Goal: Task Accomplishment & Management: Use online tool/utility

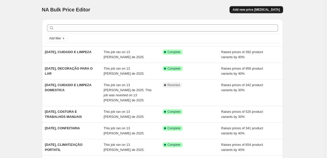
click at [262, 11] on span "Add new price change job" at bounding box center [256, 10] width 47 height 4
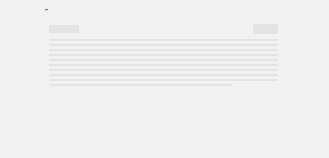
select select "percentage"
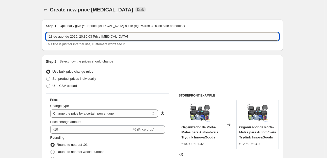
drag, startPoint x: 133, startPoint y: 37, endPoint x: 82, endPoint y: 39, distance: 50.6
click at [82, 39] on input "13 de ago. de 2025, 20:36:03 Price change job" at bounding box center [162, 37] width 233 height 8
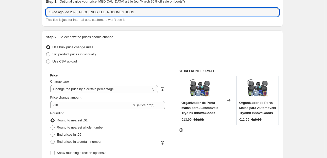
scroll to position [61, 0]
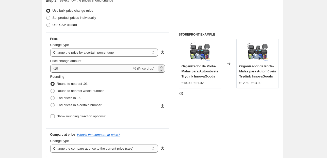
type input "13 de ago. de 2025, PEQUENOS ELETRODOMESTICOS"
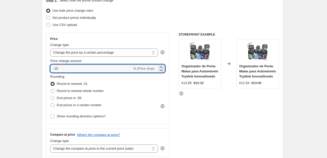
drag, startPoint x: 58, startPoint y: 70, endPoint x: 49, endPoint y: 69, distance: 9.2
click at [49, 69] on div "Price Change type Change the price to a certain amount Change the price by a ce…" at bounding box center [108, 79] width 124 height 92
type input "40"
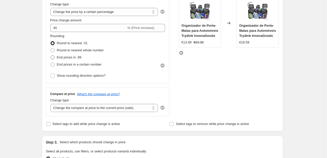
click at [63, 58] on span "End prices in .99" at bounding box center [69, 57] width 25 height 4
click at [51, 56] on input "End prices in .99" at bounding box center [51, 55] width 0 height 0
radio input "true"
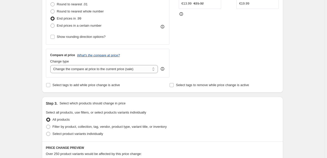
scroll to position [142, 0]
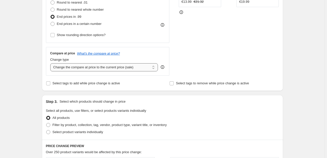
click at [90, 64] on select "Change the compare at price to the current price (sale) Change the compare at p…" at bounding box center [104, 67] width 108 height 8
select select "pp"
click at [51, 63] on select "Change the compare at price to the current price (sale) Change the compare at p…" at bounding box center [104, 67] width 108 height 8
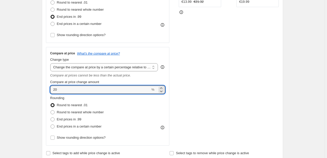
drag, startPoint x: 66, startPoint y: 89, endPoint x: 18, endPoint y: 95, distance: 48.8
click at [19, 95] on div "Create new price change job. This page is ready Create new price change job Dra…" at bounding box center [162, 150] width 325 height 584
type input "80"
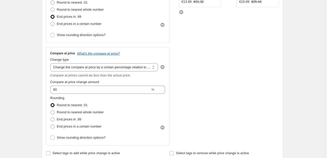
click at [18, 95] on div "Create new price change job. This page is ready Create new price change job Dra…" at bounding box center [162, 150] width 325 height 584
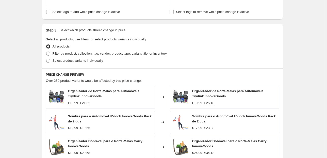
scroll to position [285, 0]
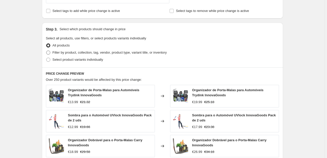
drag, startPoint x: 55, startPoint y: 52, endPoint x: 61, endPoint y: 54, distance: 6.1
click at [56, 52] on span "Filter by product, collection, tag, vendor, product type, variant title, or inv…" at bounding box center [110, 53] width 114 height 4
click at [46, 51] on input "Filter by product, collection, tag, vendor, product type, variant title, or inv…" at bounding box center [46, 51] width 0 height 0
radio input "true"
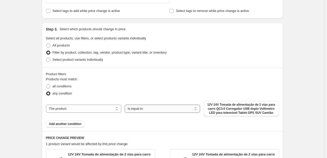
click at [156, 110] on select "Is equal to Is not equal to" at bounding box center [162, 109] width 75 height 8
click at [152, 101] on div "The product The product's collection The product's tag The product's vendor The…" at bounding box center [162, 108] width 233 height 15
click at [80, 107] on select "The product The product's collection The product's tag The product's vendor The…" at bounding box center [83, 109] width 75 height 8
select select "collection"
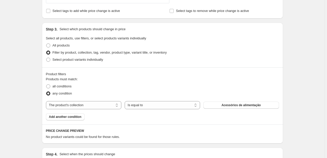
click at [226, 105] on span "Acessórios de alimentação" at bounding box center [241, 105] width 39 height 4
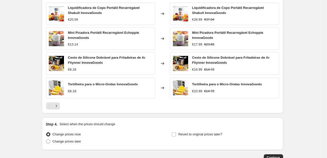
scroll to position [483, 0]
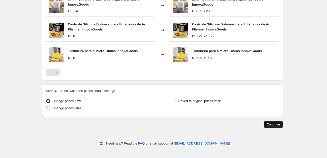
click at [275, 127] on button "Continue" at bounding box center [273, 124] width 19 height 7
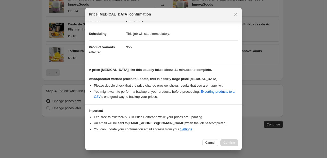
scroll to position [52, 0]
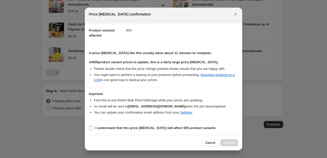
click at [92, 127] on input "I understand that this price change job will affect 955 product variants" at bounding box center [91, 128] width 4 height 4
checkbox input "true"
click at [234, 143] on span "Confirm" at bounding box center [230, 143] width 12 height 4
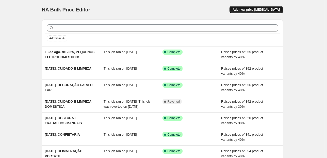
click at [246, 11] on span "Add new price [MEDICAL_DATA]" at bounding box center [256, 10] width 47 height 4
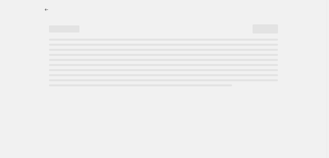
select select "percentage"
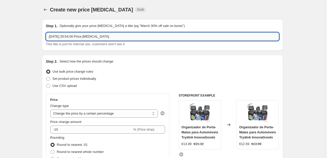
drag, startPoint x: 124, startPoint y: 36, endPoint x: 82, endPoint y: 36, distance: 42.2
click at [82, 36] on input "13 de ago. de 2025, 20:54:00 Price change job" at bounding box center [162, 37] width 233 height 8
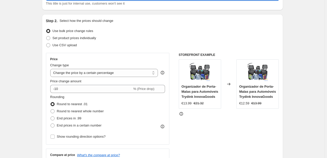
scroll to position [61, 0]
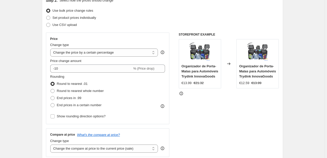
type input "13 de ago. de 2025, JARRAS FILTROS E CARTUCHOS"
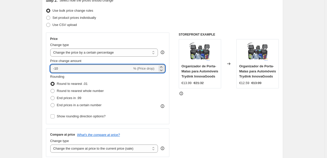
drag, startPoint x: 49, startPoint y: 68, endPoint x: 40, endPoint y: 69, distance: 9.2
type input "40"
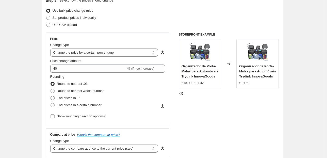
click at [69, 98] on span "End prices in .99" at bounding box center [69, 98] width 25 height 4
click at [51, 96] on input "End prices in .99" at bounding box center [51, 96] width 0 height 0
radio input "true"
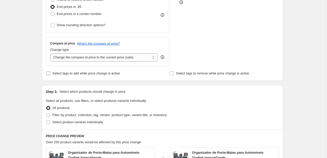
scroll to position [163, 0]
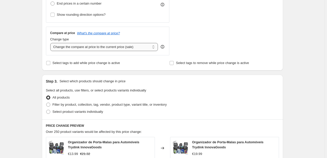
click at [125, 47] on select "Change the compare at price to the current price (sale) Change the compare at p…" at bounding box center [104, 47] width 108 height 8
select select "pp"
click at [51, 43] on select "Change the compare at price to the current price (sale) Change the compare at p…" at bounding box center [104, 47] width 108 height 8
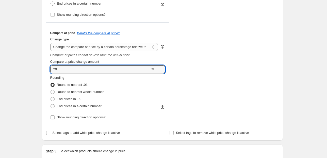
drag, startPoint x: 56, startPoint y: 70, endPoint x: 44, endPoint y: 70, distance: 12.2
click at [46, 70] on div "Step 2. Select how the prices should change Use bulk price change rules Set pro…" at bounding box center [162, 16] width 241 height 248
drag, startPoint x: 74, startPoint y: 66, endPoint x: 23, endPoint y: 75, distance: 51.6
click at [26, 75] on div "Create new price change job. This page is ready Create new price change job Dra…" at bounding box center [162, 129] width 325 height 584
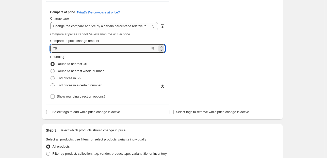
scroll to position [203, 0]
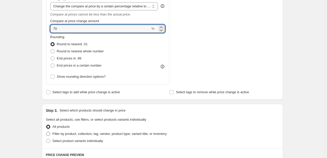
type input "70"
click at [97, 131] on span "Filter by product, collection, tag, vendor, product type, variant title, or inv…" at bounding box center [110, 133] width 114 height 5
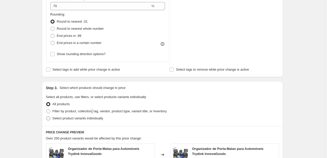
scroll to position [244, 0]
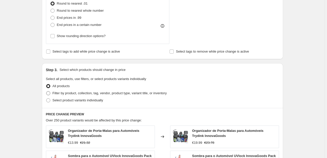
click at [105, 95] on span "Filter by product, collection, tag, vendor, product type, variant title, or inv…" at bounding box center [110, 93] width 114 height 4
click at [46, 91] on input "Filter by product, collection, tag, vendor, product type, variant title, or inv…" at bounding box center [46, 91] width 0 height 0
radio input "true"
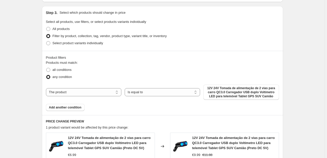
scroll to position [305, 0]
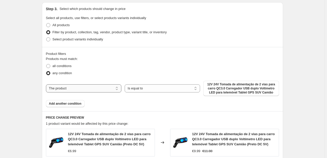
click at [104, 88] on select "The product The product's collection The product's tag The product's vendor The…" at bounding box center [83, 88] width 75 height 8
select select "collection"
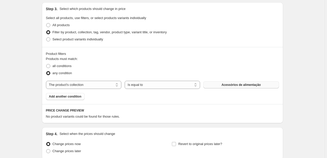
click at [220, 86] on button "Acessórios de alimentação" at bounding box center [241, 84] width 75 height 7
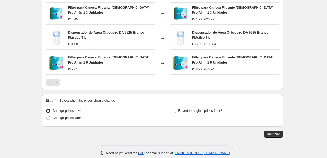
scroll to position [483, 0]
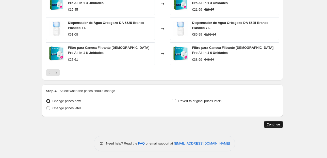
click at [276, 124] on span "Continue" at bounding box center [273, 124] width 13 height 4
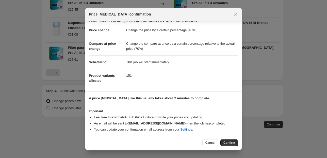
scroll to position [8, 0]
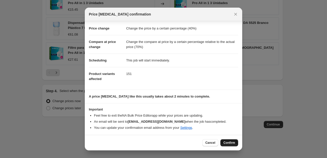
click at [231, 143] on span "Confirm" at bounding box center [230, 143] width 12 height 4
